Goal: Information Seeking & Learning: Compare options

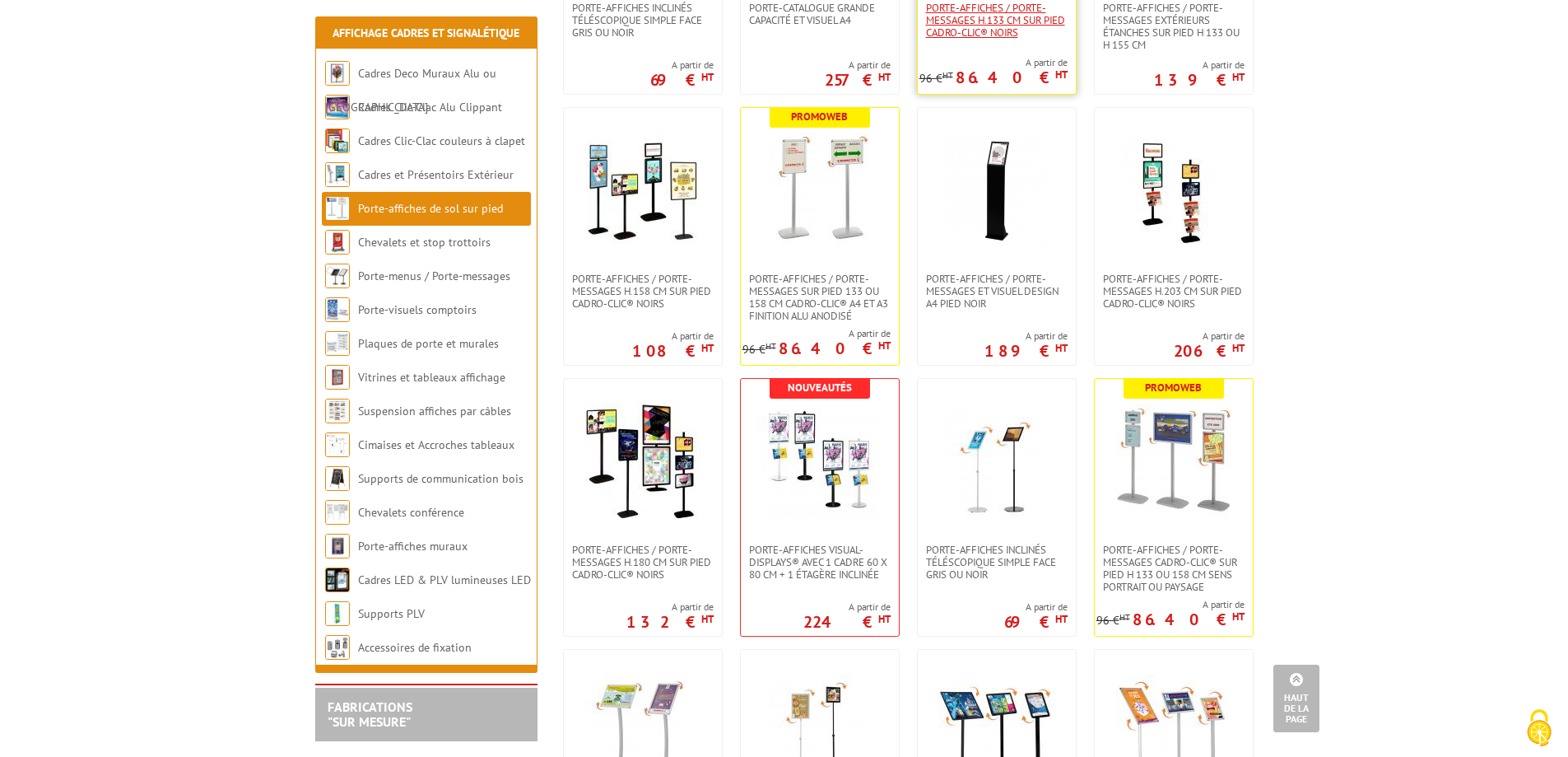
scroll to position [1079, 0]
click at [675, 520] on img at bounding box center [643, 462] width 115 height 115
click at [1142, 218] on img at bounding box center [1174, 191] width 115 height 115
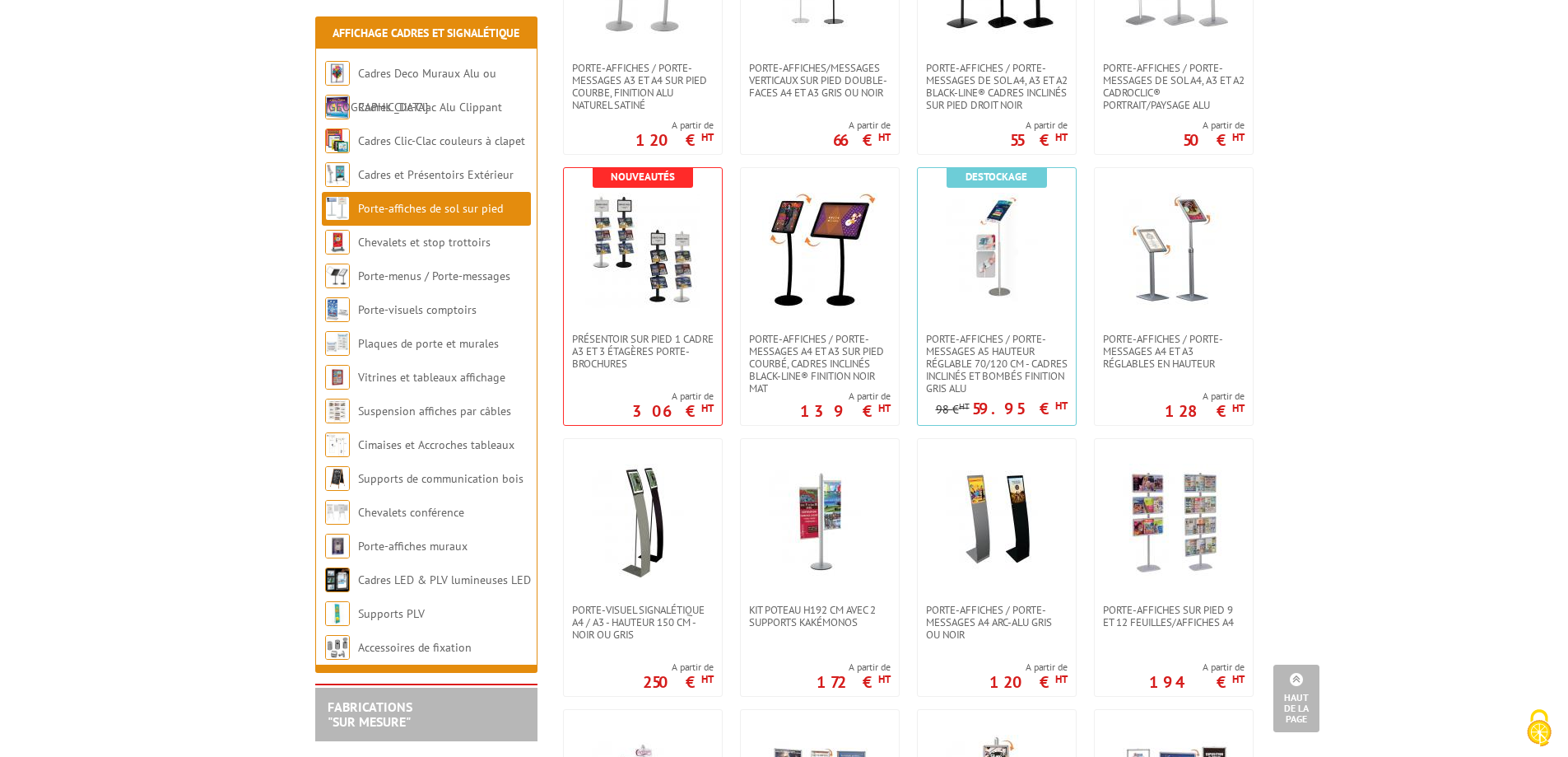
scroll to position [1830, 0]
click at [621, 368] on span "Présentoir sur pied 1 cadre A3 et 3 étagères porte-brochures" at bounding box center [642, 352] width 141 height 37
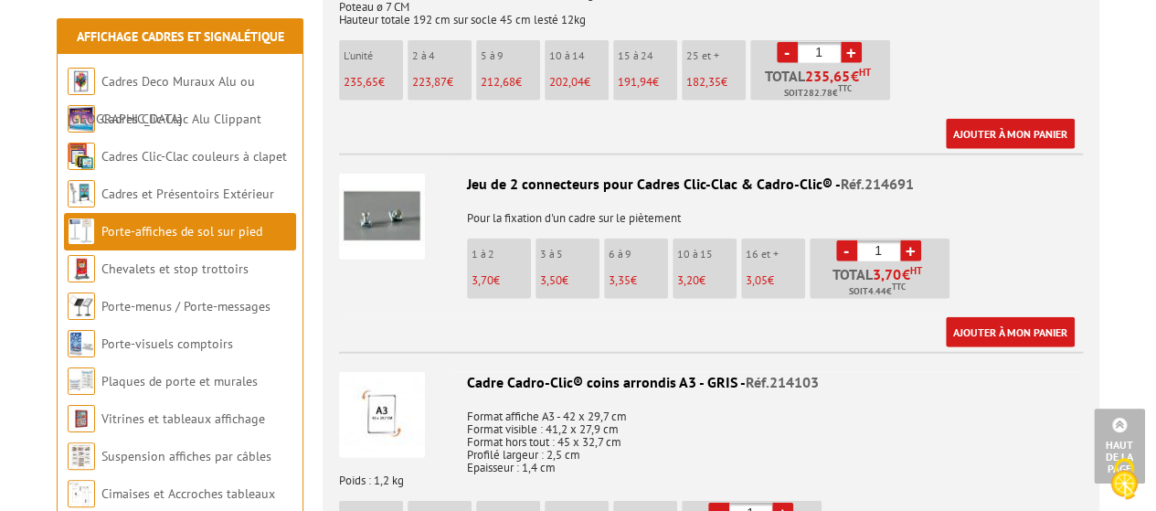
scroll to position [2208, 0]
